Goal: Task Accomplishment & Management: Manage account settings

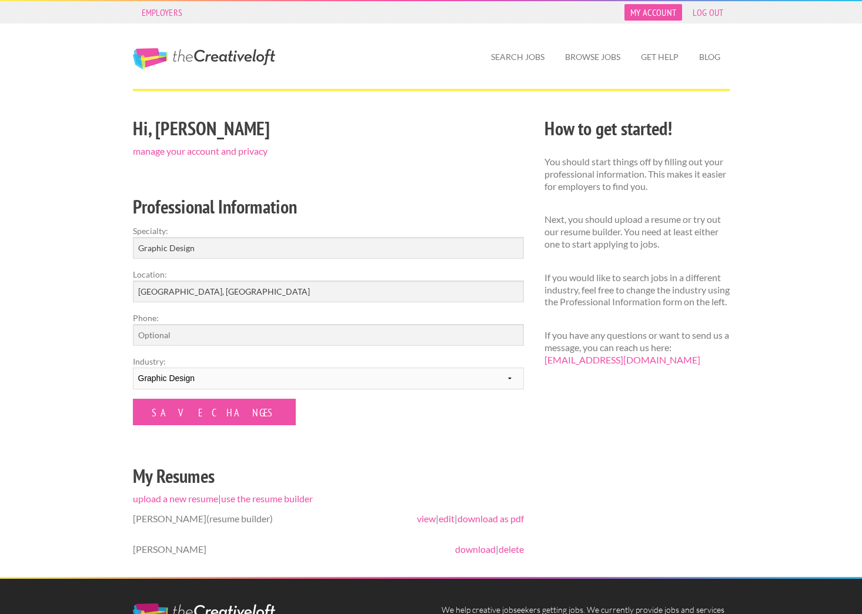
click at [639, 17] on link "My Account" at bounding box center [653, 12] width 58 height 16
click at [641, 13] on link "My Account" at bounding box center [653, 12] width 58 height 16
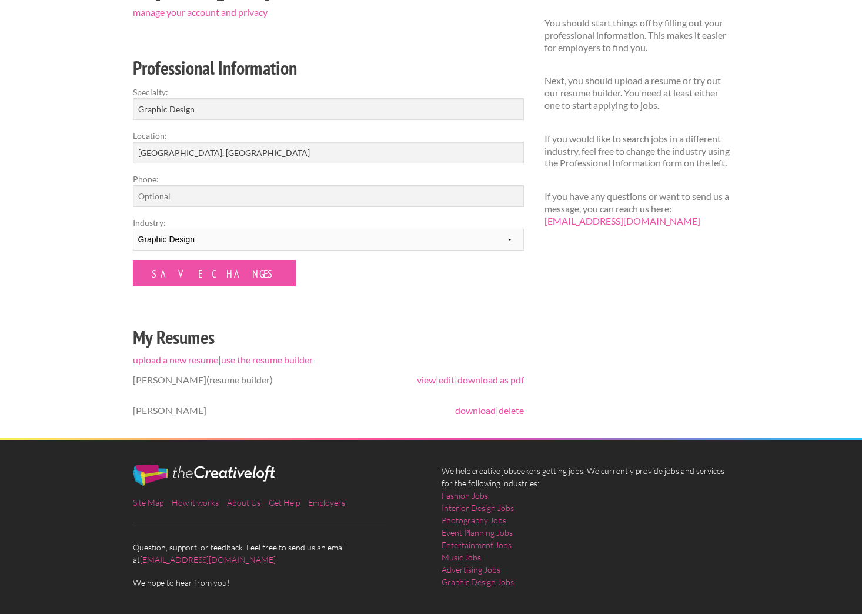
scroll to position [137, 0]
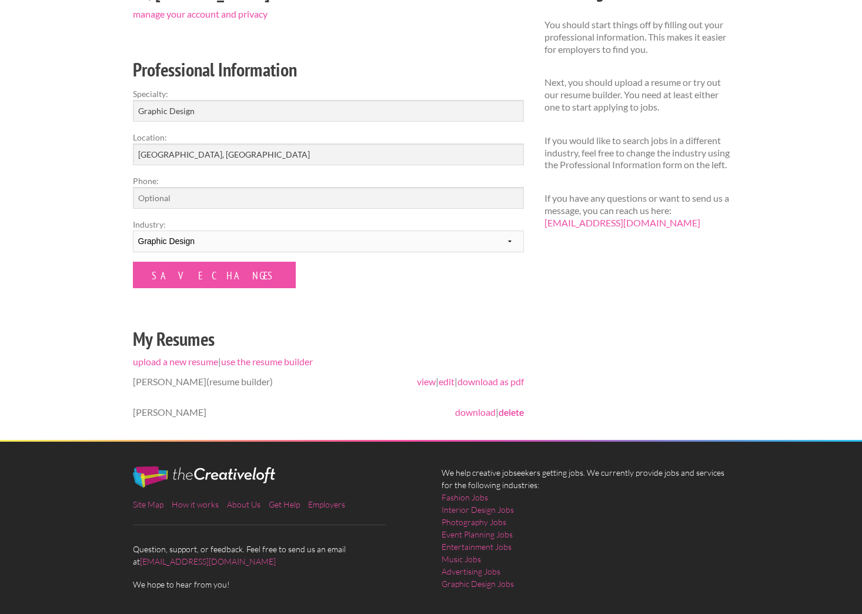
click at [510, 410] on link "delete" at bounding box center [510, 411] width 25 height 11
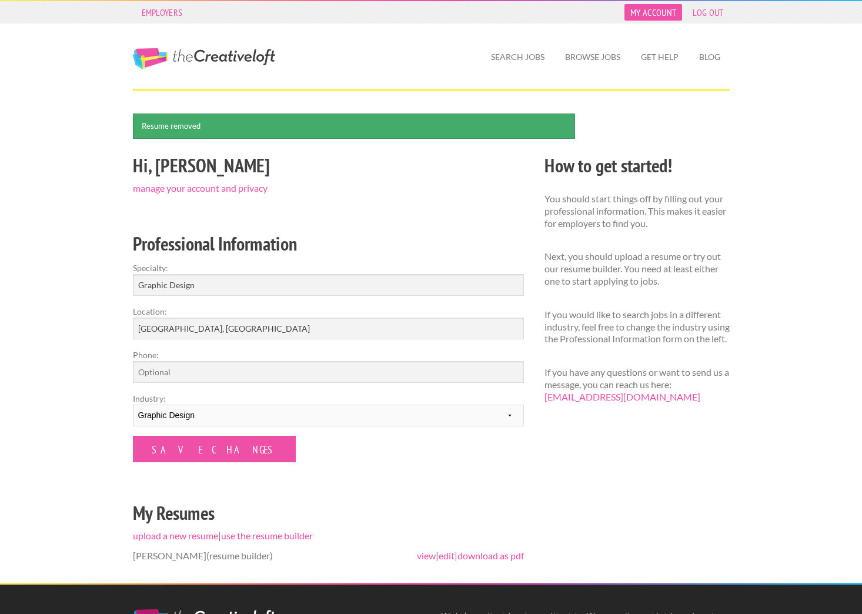
click at [659, 14] on link "My Account" at bounding box center [653, 12] width 58 height 16
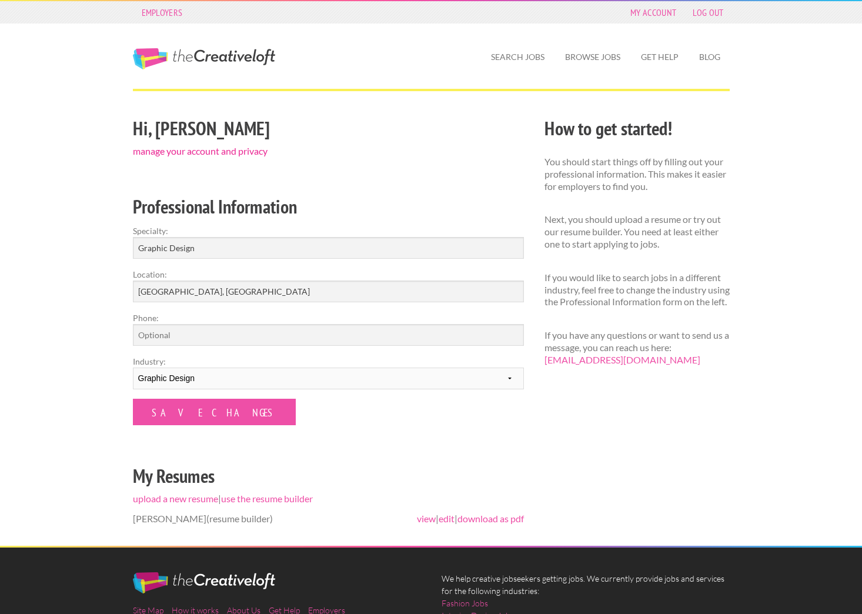
click at [216, 151] on link "manage your account and privacy" at bounding box center [200, 150] width 135 height 11
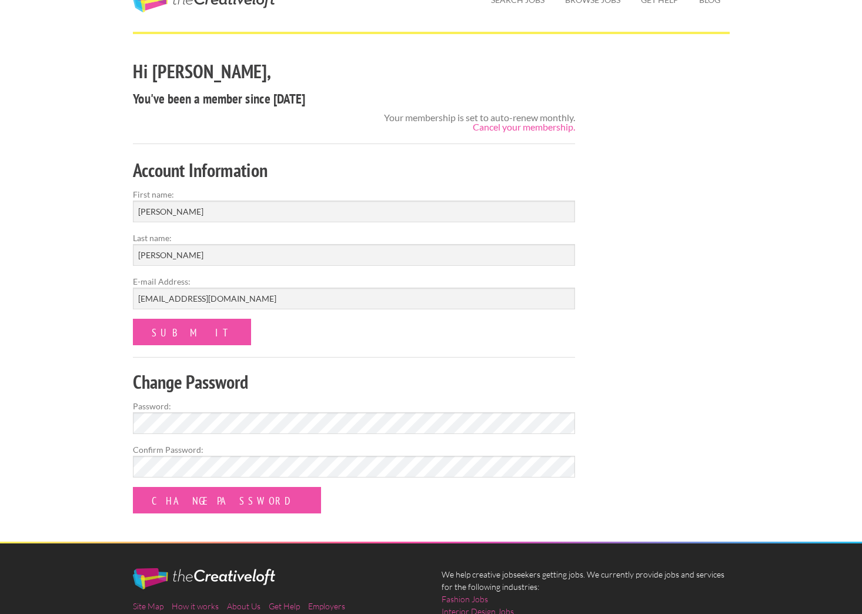
scroll to position [49, 0]
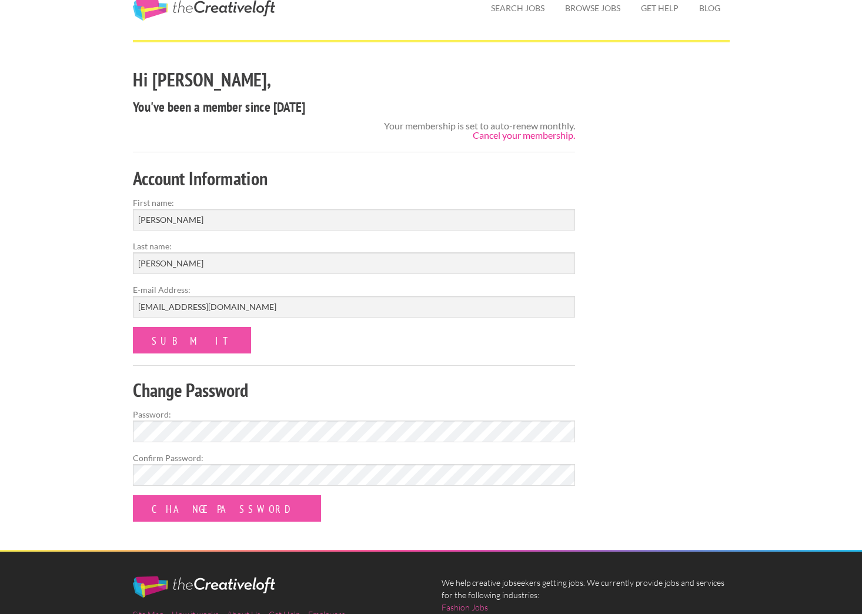
click at [517, 136] on link "Cancel your membership." at bounding box center [524, 134] width 102 height 11
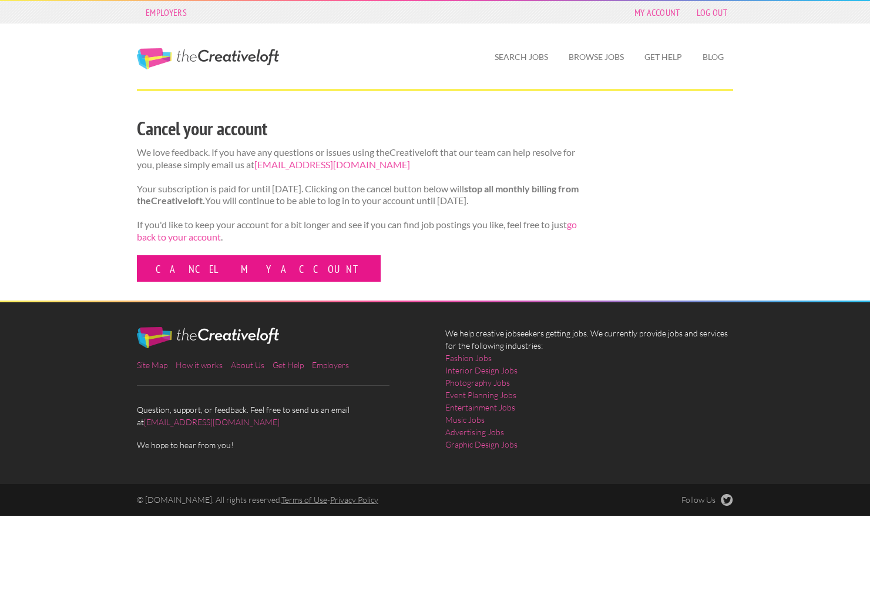
click at [182, 273] on link "Cancel my account" at bounding box center [259, 268] width 244 height 26
